Goal: Information Seeking & Learning: Learn about a topic

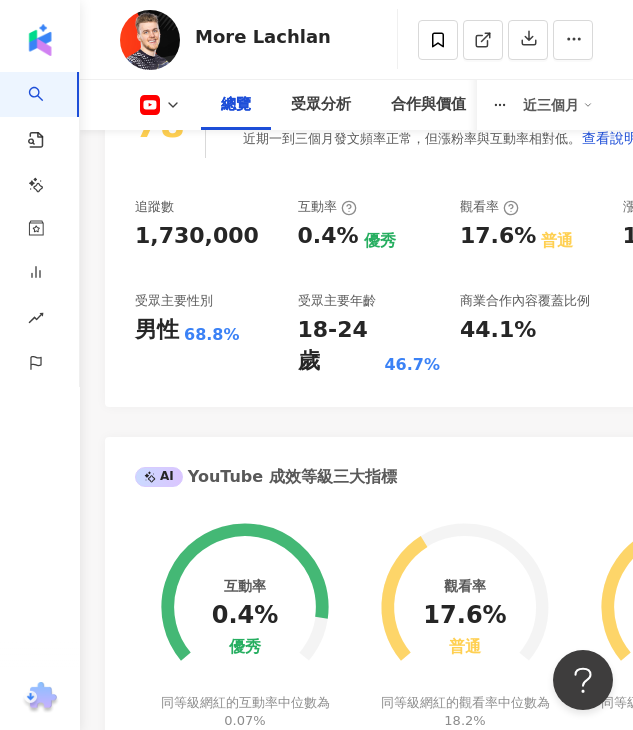
scroll to position [600, 0]
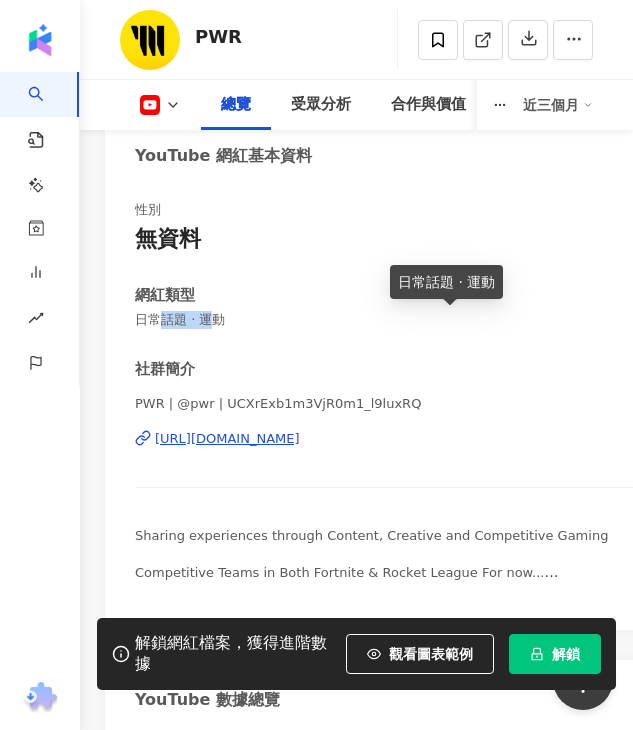
drag, startPoint x: 163, startPoint y: 326, endPoint x: 217, endPoint y: 320, distance: 54.3
click at [217, 320] on span "日常話題 · 運動" at bounding box center [450, 320] width 630 height 18
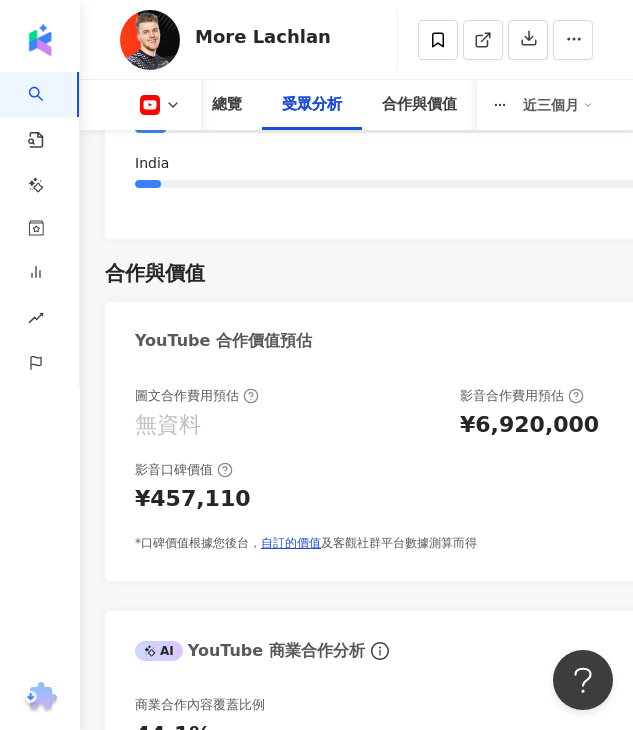
scroll to position [3800, 0]
drag, startPoint x: 465, startPoint y: 382, endPoint x: 556, endPoint y: 388, distance: 91.2
click at [556, 410] on div "¥6,920,000" at bounding box center [529, 425] width 139 height 31
click at [548, 410] on div "¥6,920,000" at bounding box center [529, 425] width 139 height 31
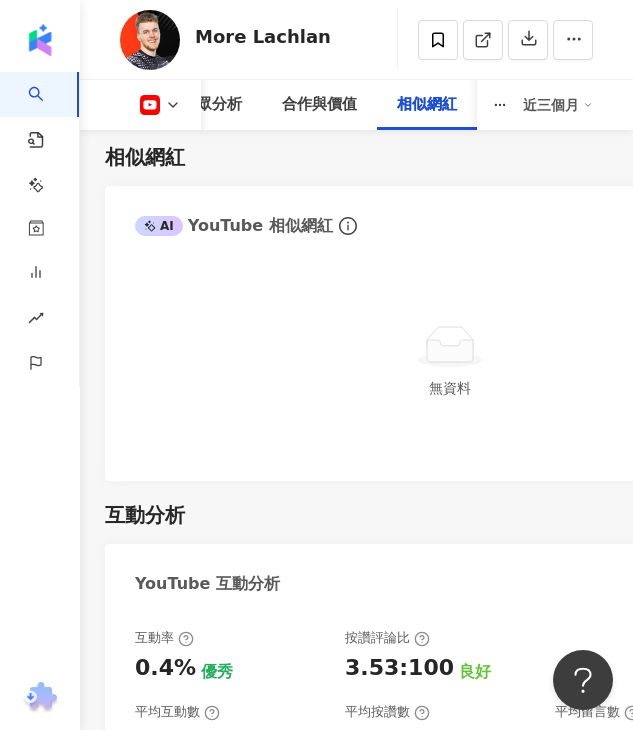
scroll to position [5000, 0]
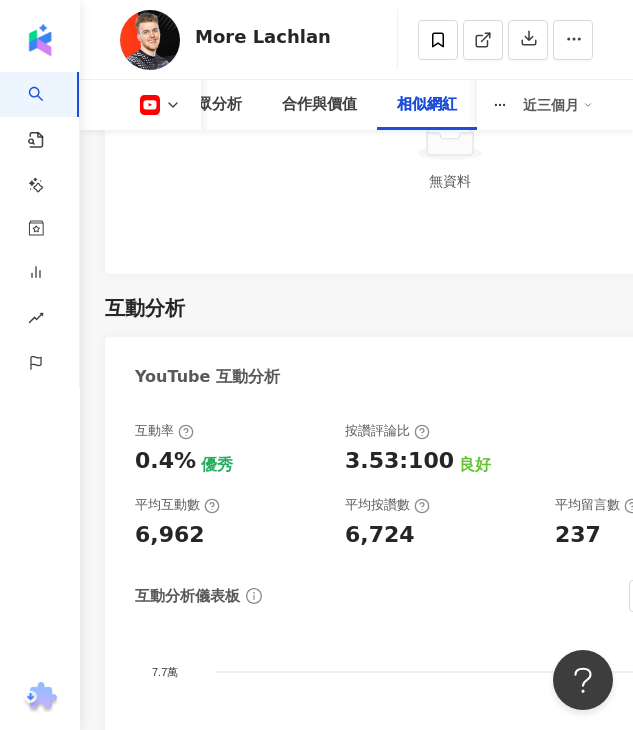
click at [479, 520] on div "6,724" at bounding box center [440, 535] width 190 height 31
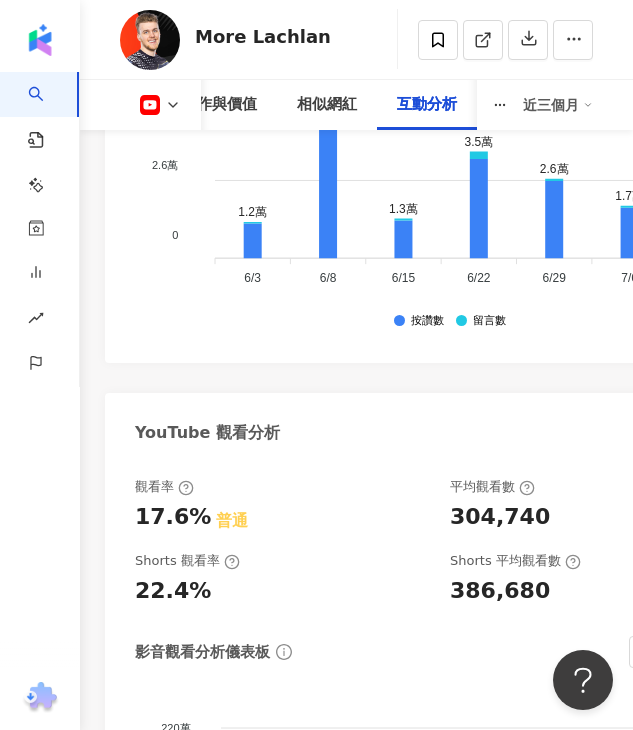
scroll to position [5800, 0]
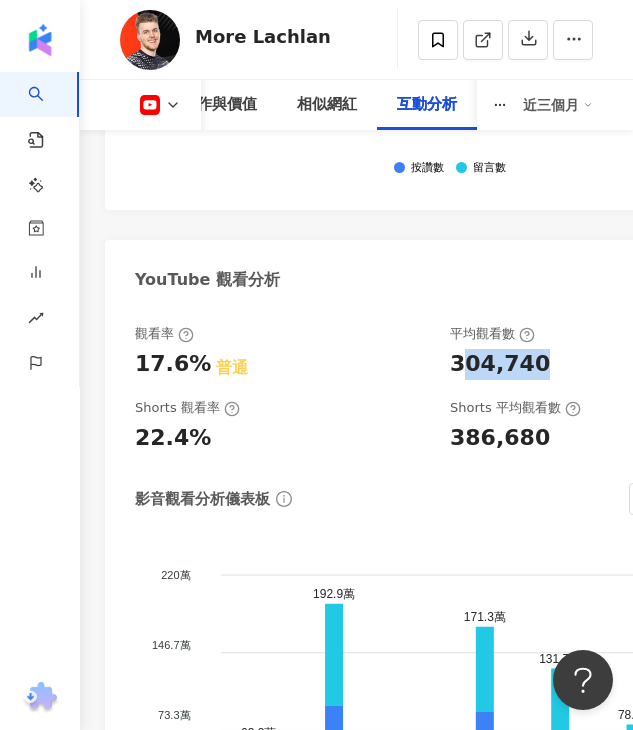
drag, startPoint x: 457, startPoint y: 325, endPoint x: 560, endPoint y: 330, distance: 103.1
click at [560, 349] on div "304,740" at bounding box center [597, 364] width 295 height 31
click at [168, 103] on icon at bounding box center [173, 105] width 16 height 16
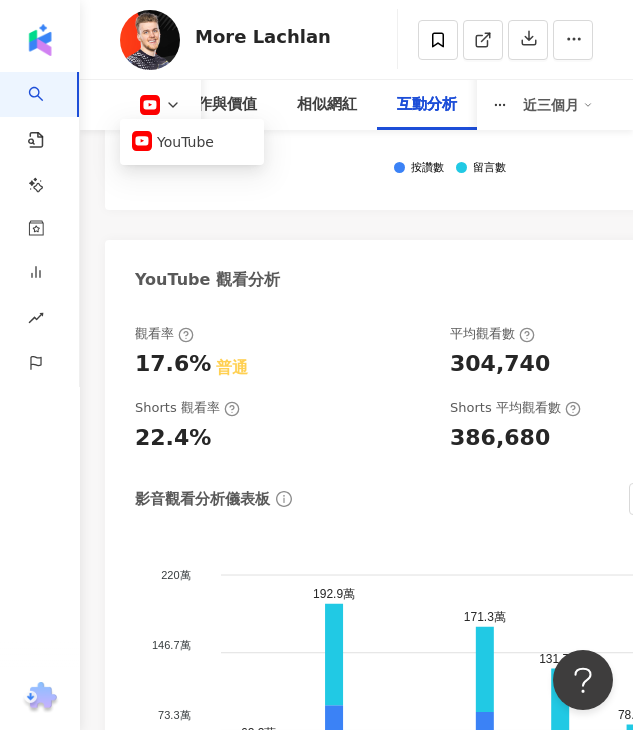
click at [168, 103] on icon at bounding box center [173, 105] width 16 height 16
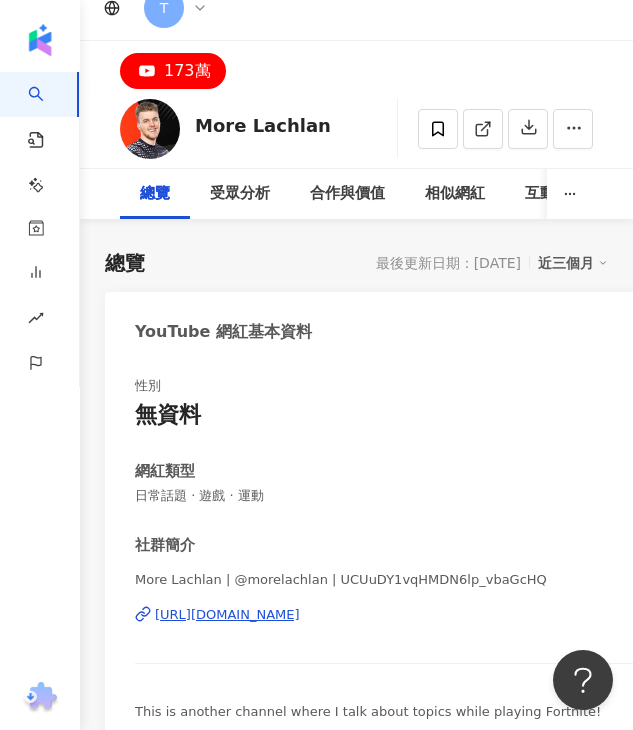
scroll to position [0, 0]
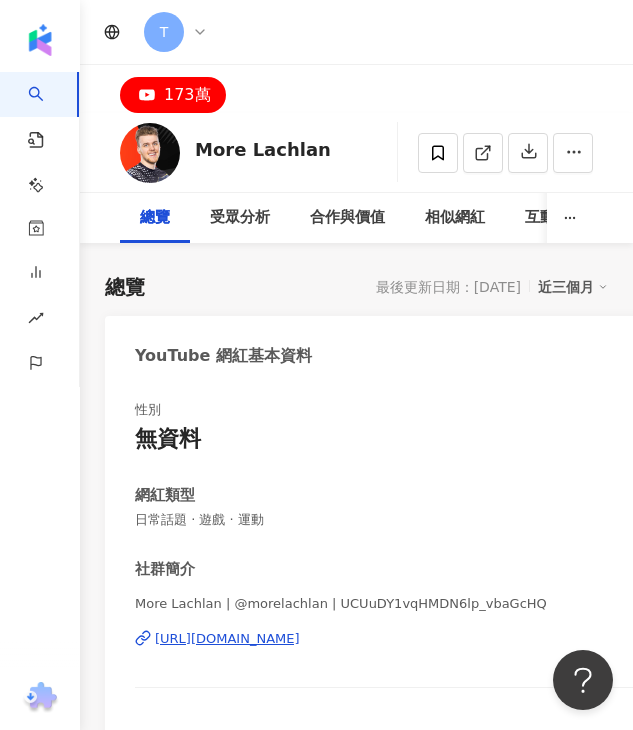
click at [169, 90] on div "173萬" at bounding box center [187, 95] width 47 height 28
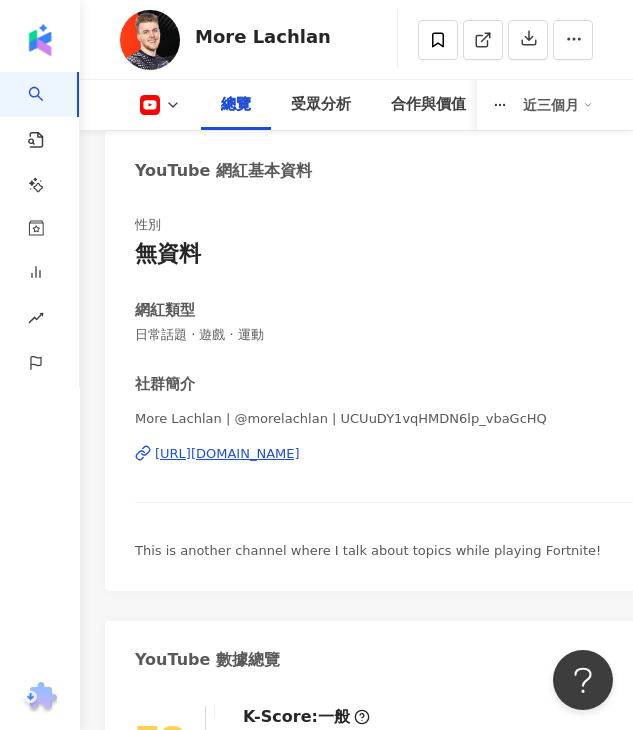
scroll to position [200, 0]
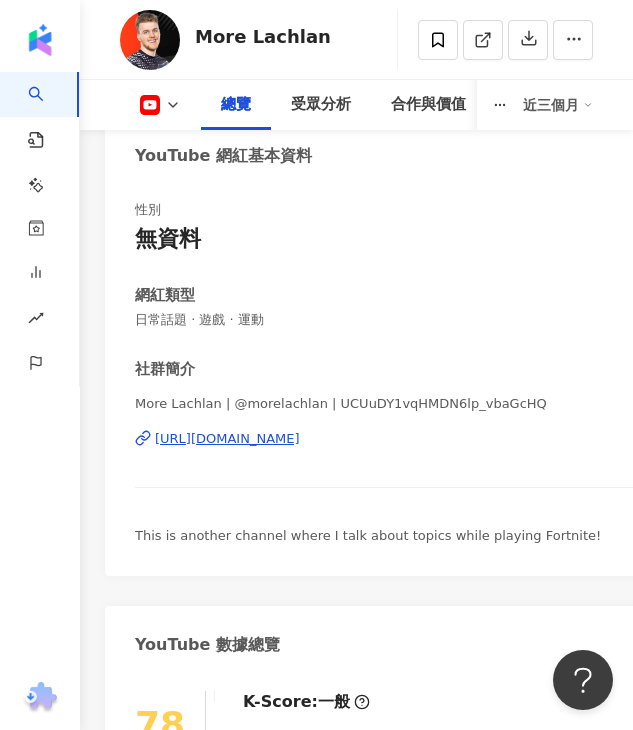
click at [220, 433] on div "[URL][DOMAIN_NAME]" at bounding box center [227, 439] width 145 height 18
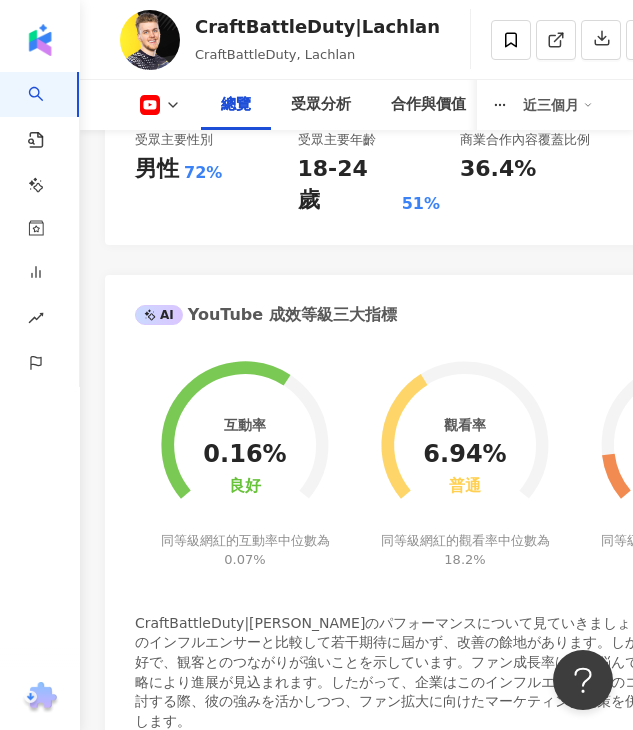
scroll to position [1000, 0]
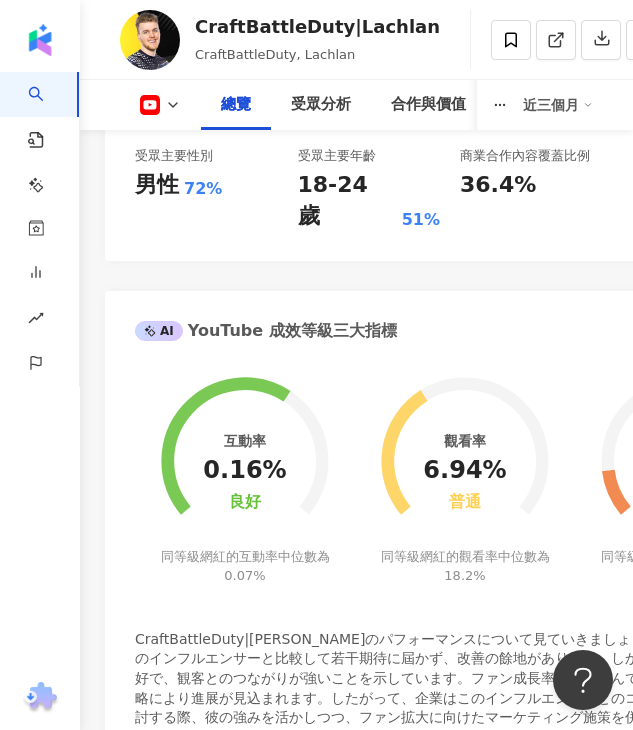
click at [148, 97] on icon at bounding box center [150, 105] width 20 height 20
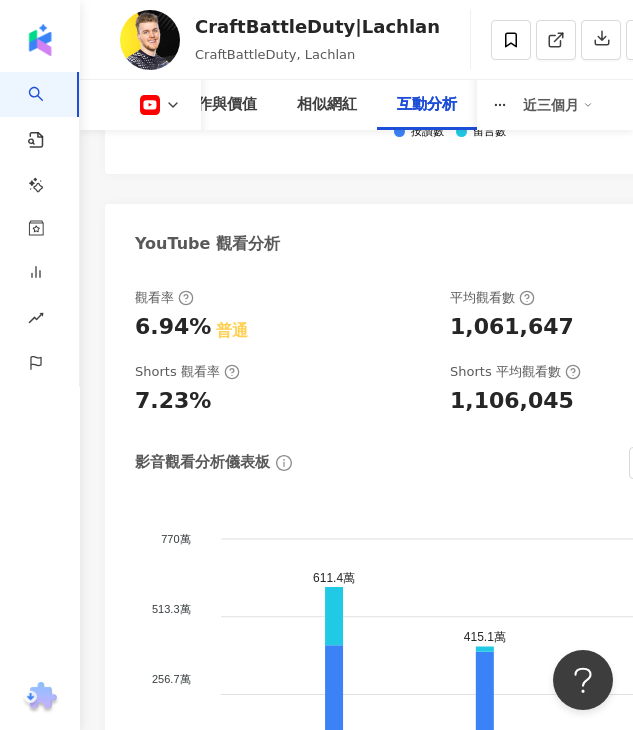
scroll to position [5800, 0]
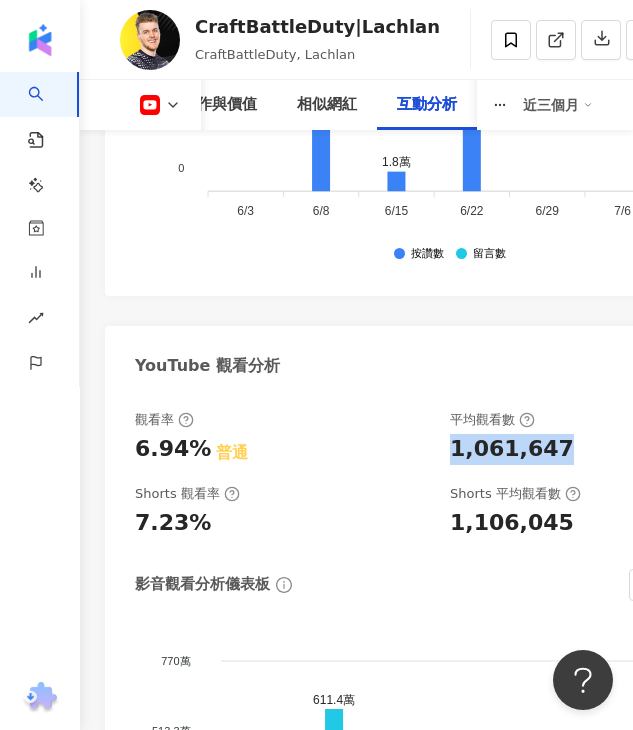
drag, startPoint x: 443, startPoint y: 372, endPoint x: 598, endPoint y: 380, distance: 155.2
click at [598, 411] on div "觀看率 6.94% 普通 平均觀看數 1,061,647" at bounding box center [440, 438] width 610 height 54
click at [539, 434] on div "1,061,647" at bounding box center [512, 449] width 124 height 31
click at [499, 434] on div "1,061,647" at bounding box center [512, 449] width 124 height 31
